Goal: Transaction & Acquisition: Purchase product/service

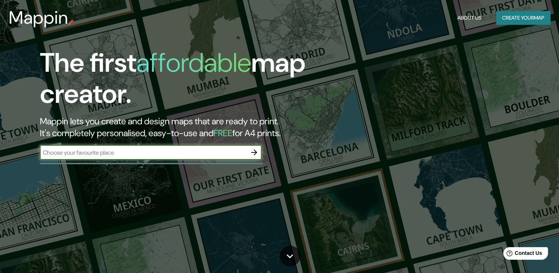
click at [168, 150] on input "text" at bounding box center [143, 152] width 207 height 8
type input "[GEOGRAPHIC_DATA]"
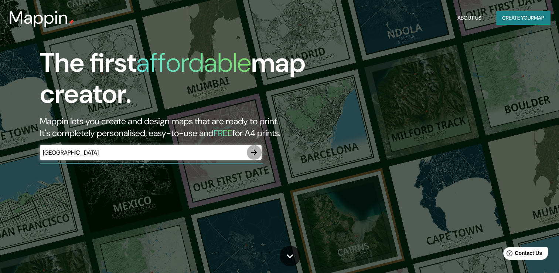
click at [255, 156] on icon "button" at bounding box center [254, 152] width 9 height 9
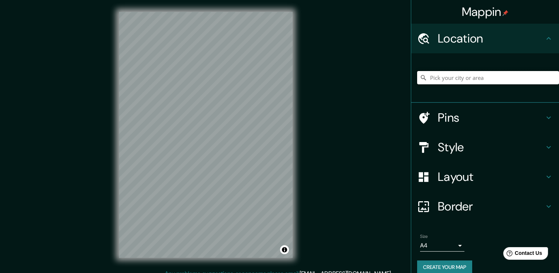
click at [440, 78] on input "Pick your city or area" at bounding box center [488, 77] width 142 height 13
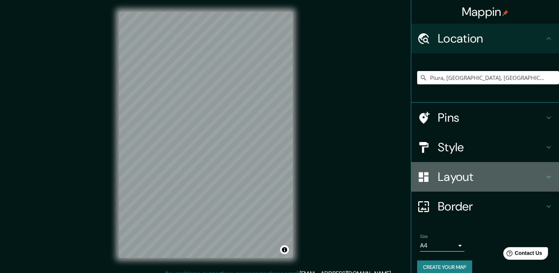
click at [442, 177] on h4 "Layout" at bounding box center [491, 176] width 106 height 15
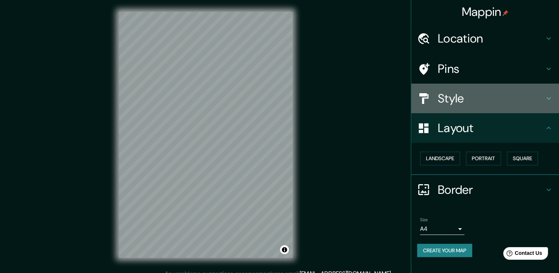
click at [454, 99] on h4 "Style" at bounding box center [491, 98] width 106 height 15
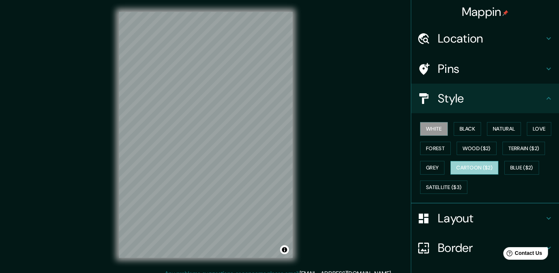
click at [458, 161] on button "Cartoon ($2)" at bounding box center [474, 168] width 48 height 14
click at [117, 115] on div "© Mapbox © OpenStreetMap Improve this map" at bounding box center [205, 134] width 197 height 269
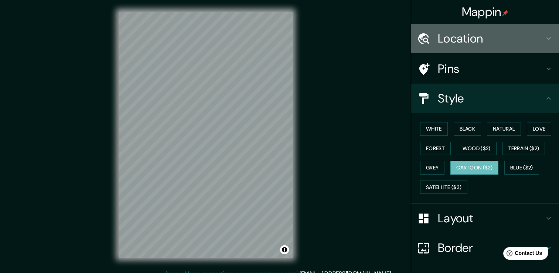
click at [466, 44] on h4 "Location" at bounding box center [491, 38] width 106 height 15
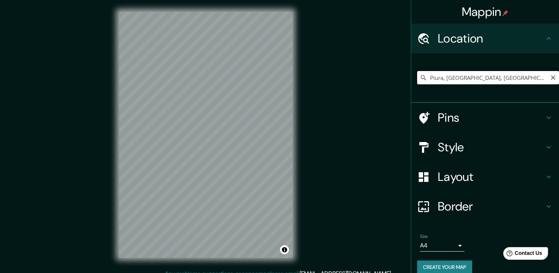
click at [519, 79] on input "Piura, [GEOGRAPHIC_DATA], [GEOGRAPHIC_DATA]" at bounding box center [488, 77] width 142 height 13
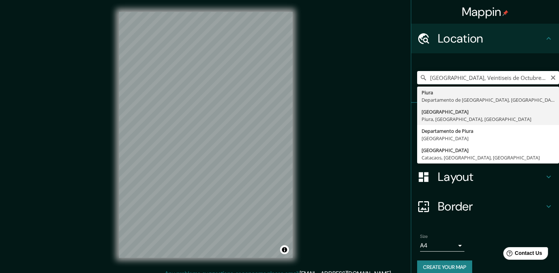
type input "[GEOGRAPHIC_DATA], [GEOGRAPHIC_DATA], [GEOGRAPHIC_DATA], [GEOGRAPHIC_DATA]"
